Goal: Information Seeking & Learning: Understand process/instructions

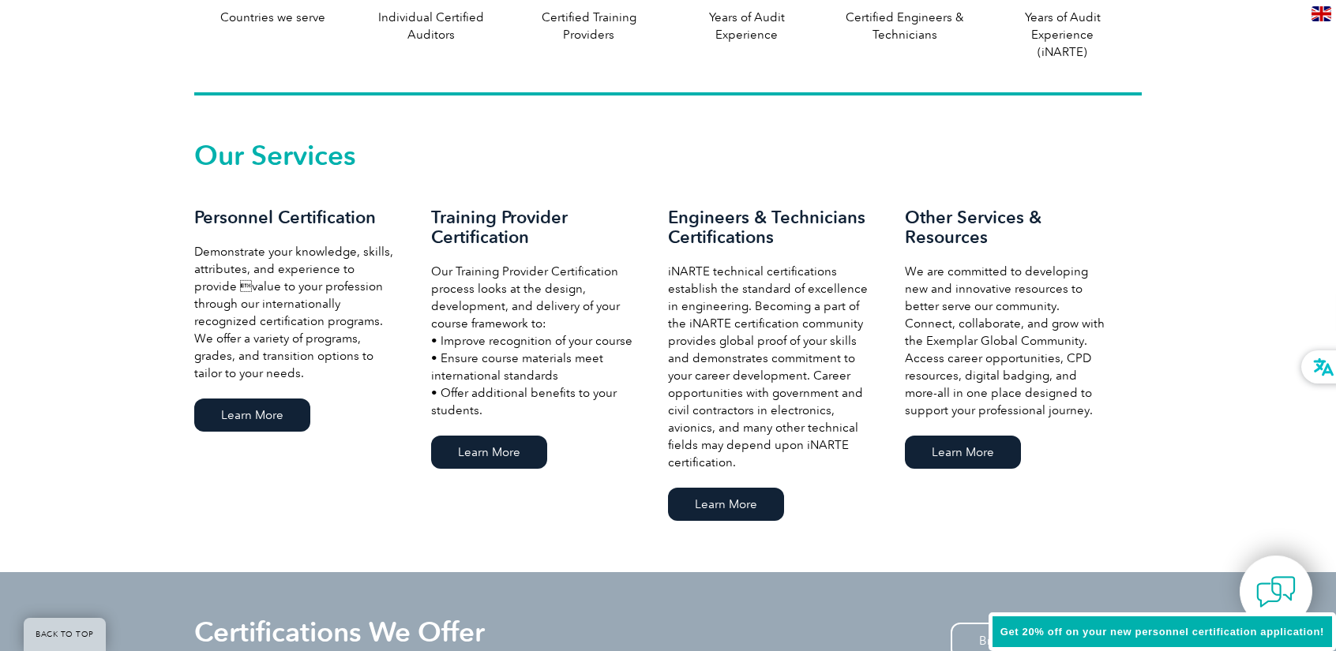
scroll to position [1470, 0]
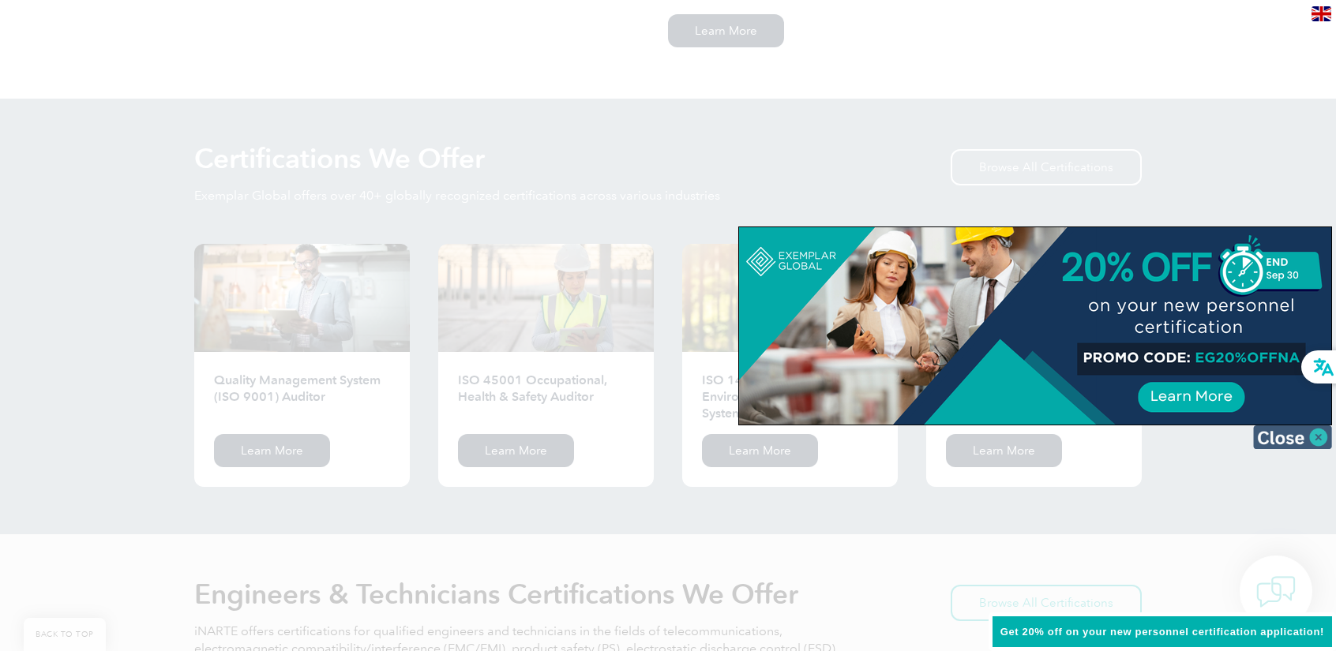
click at [1309, 441] on img at bounding box center [1292, 438] width 79 height 24
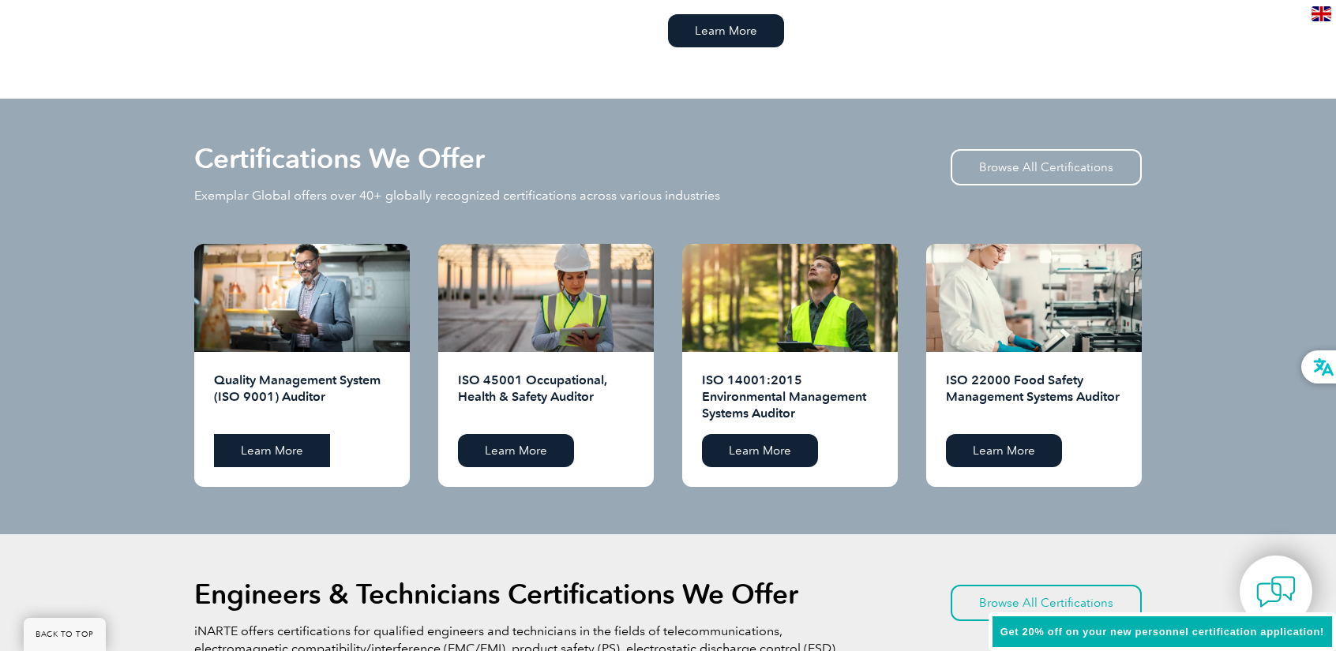
click at [295, 451] on link "Learn More" at bounding box center [272, 450] width 116 height 33
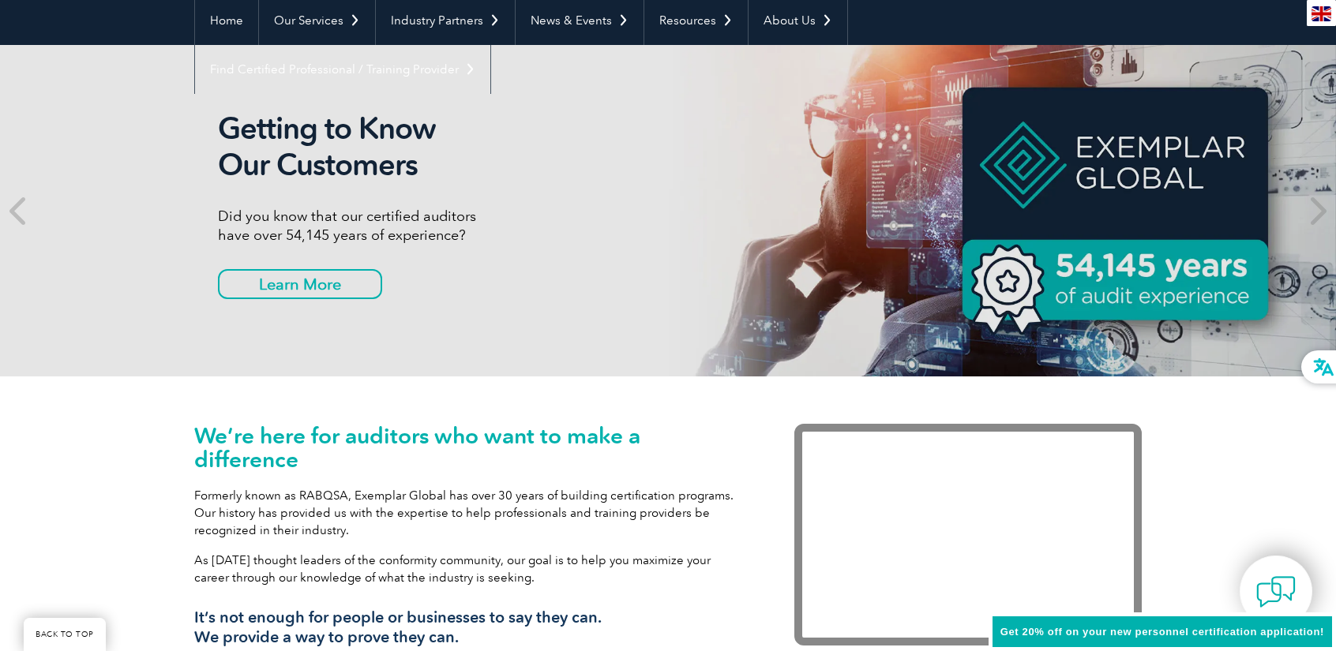
scroll to position [127, 0]
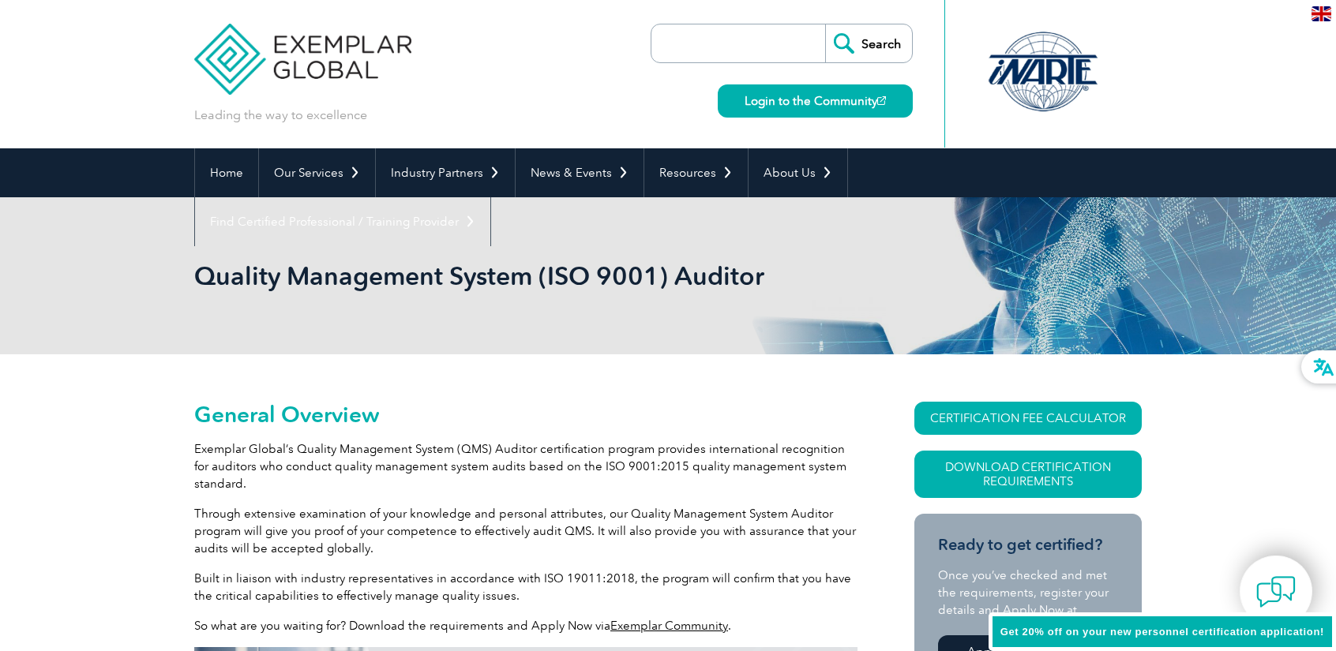
scroll to position [141, 0]
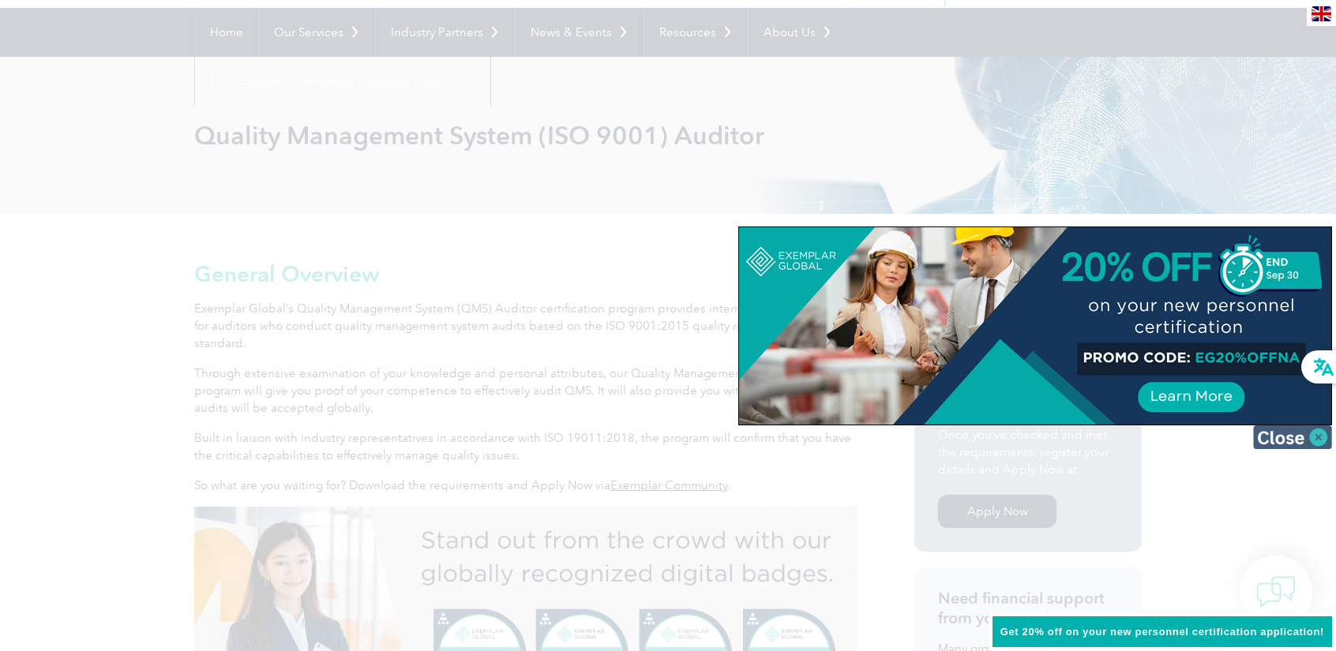
click at [1292, 440] on img at bounding box center [1292, 438] width 79 height 24
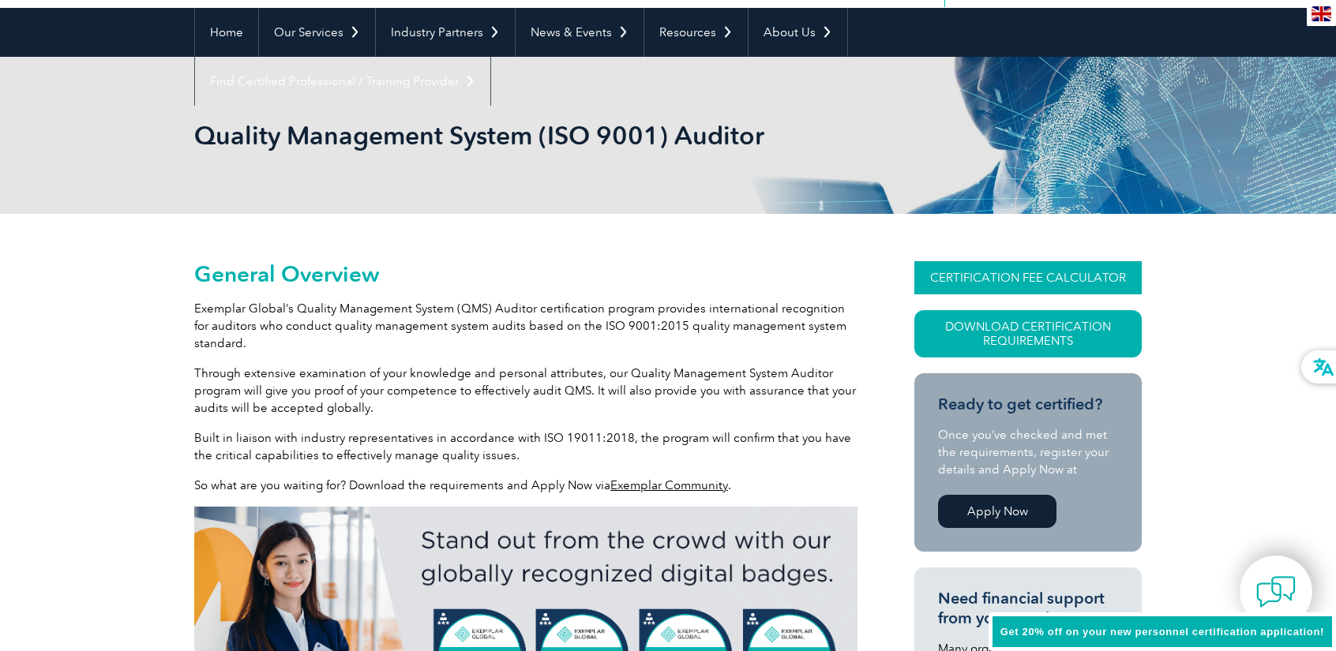
click at [984, 268] on link "CERTIFICATION FEE CALCULATOR" at bounding box center [1027, 277] width 227 height 33
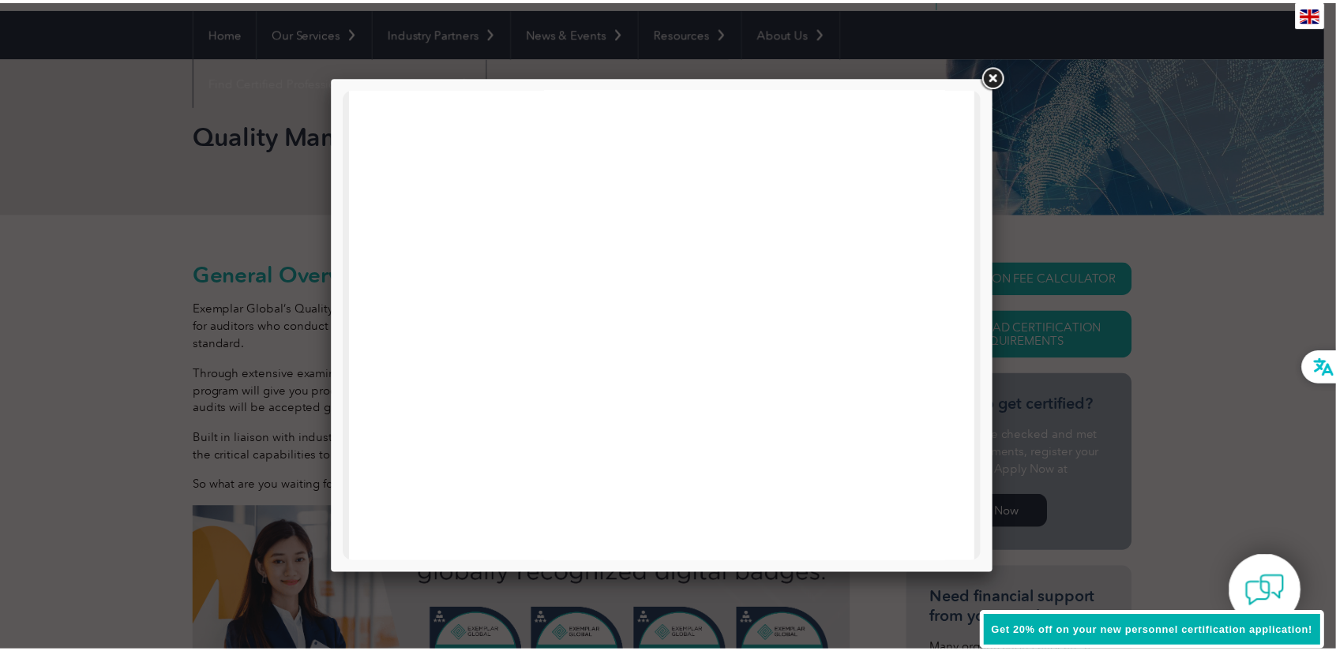
scroll to position [395, 0]
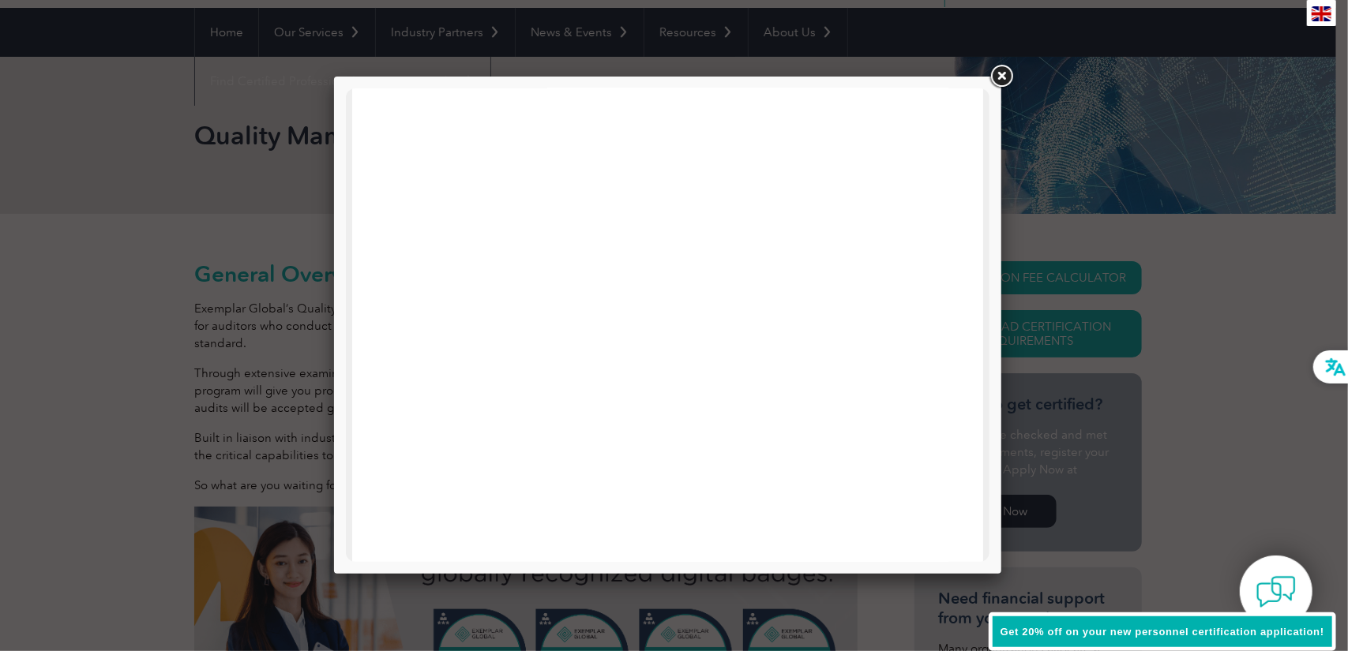
click at [1016, 74] on div at bounding box center [674, 325] width 1348 height 651
